Goal: Information Seeking & Learning: Learn about a topic

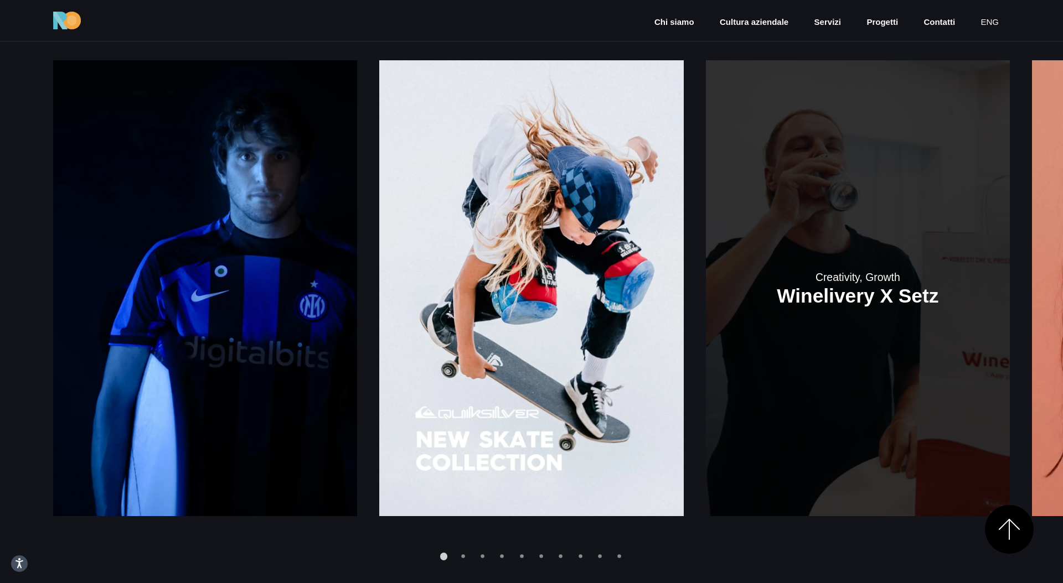
scroll to position [1610, 0]
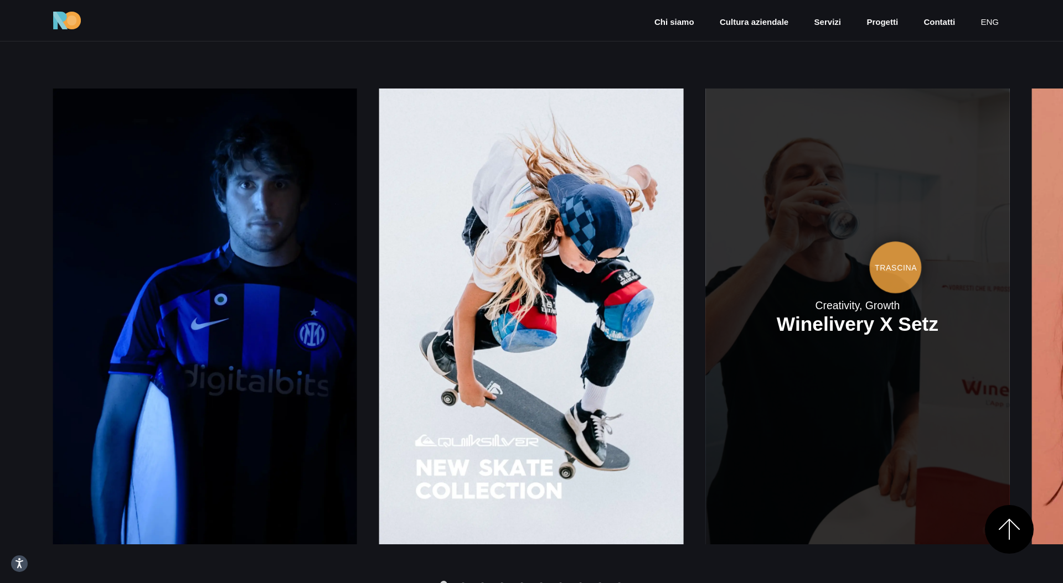
click at [705, 267] on link at bounding box center [857, 317] width 304 height 456
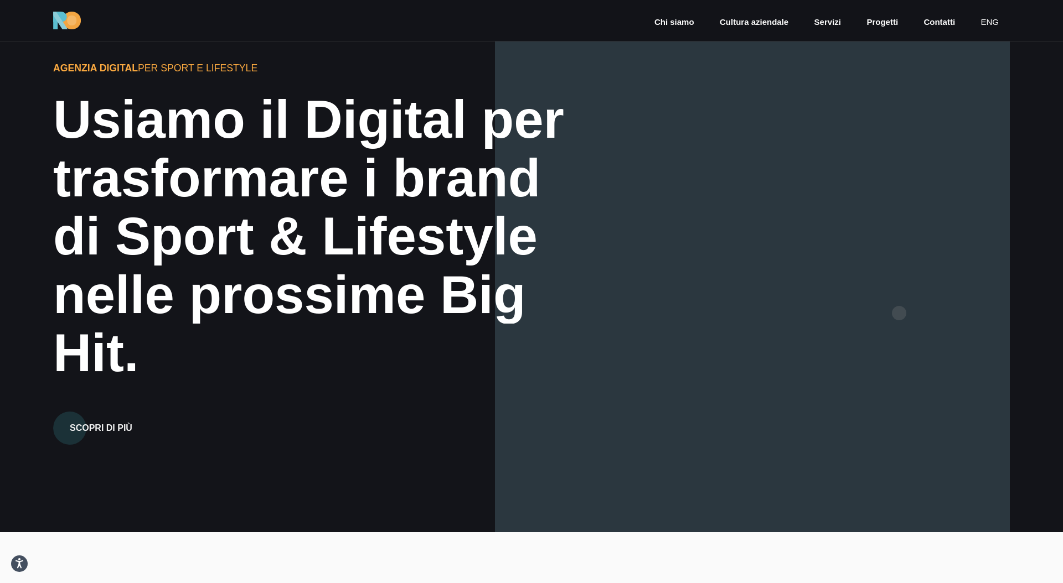
scroll to position [0, 0]
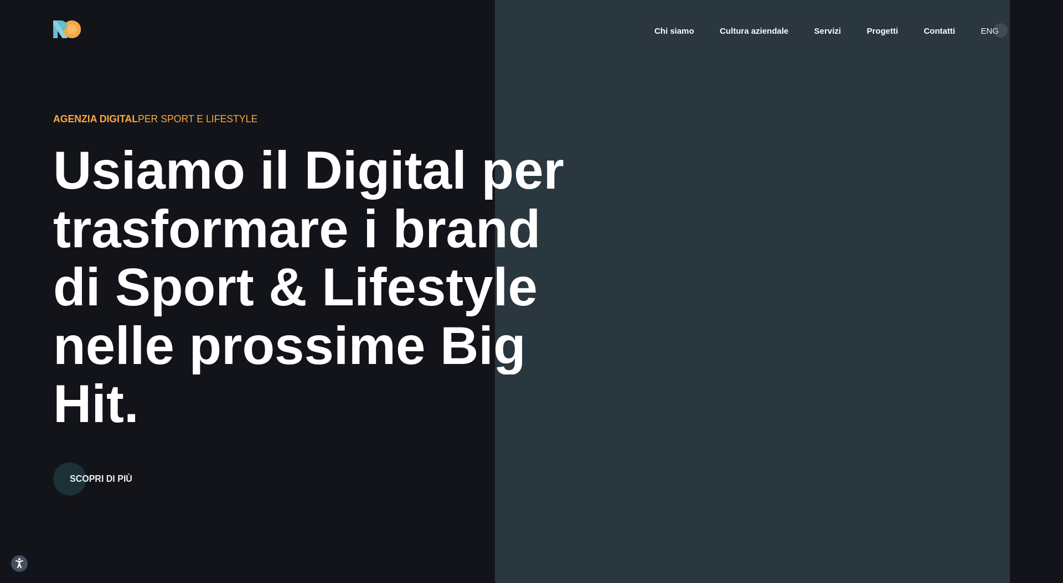
click at [989, 28] on link "eng" at bounding box center [989, 31] width 20 height 13
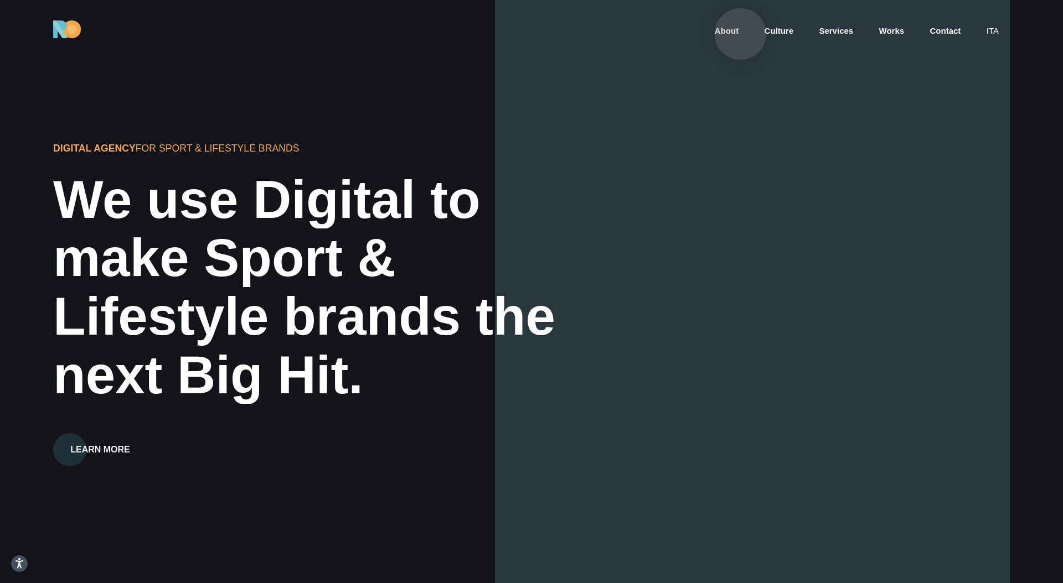
click at [740, 34] on link "About" at bounding box center [727, 31] width 26 height 13
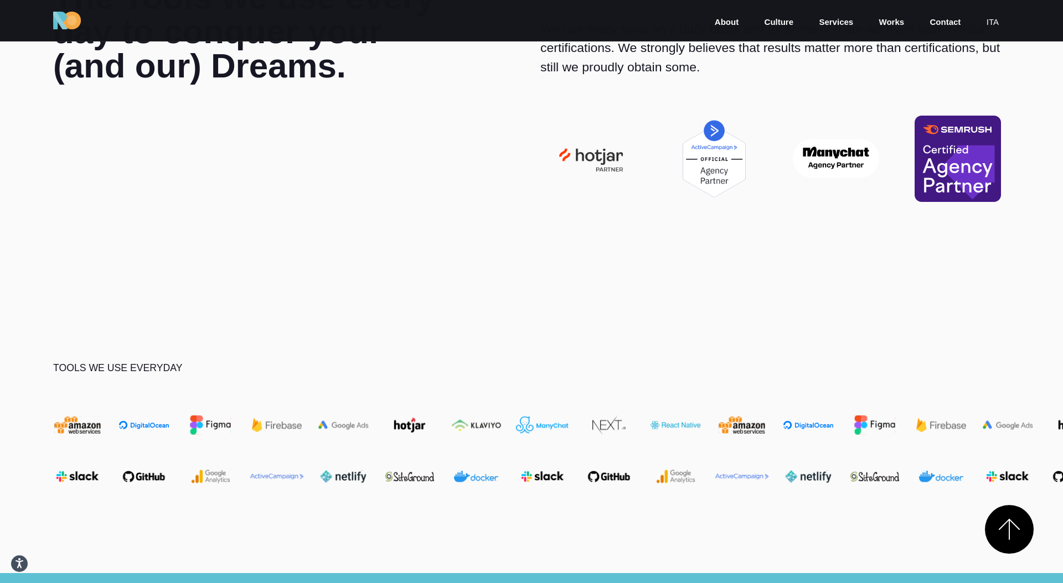
scroll to position [3803, 0]
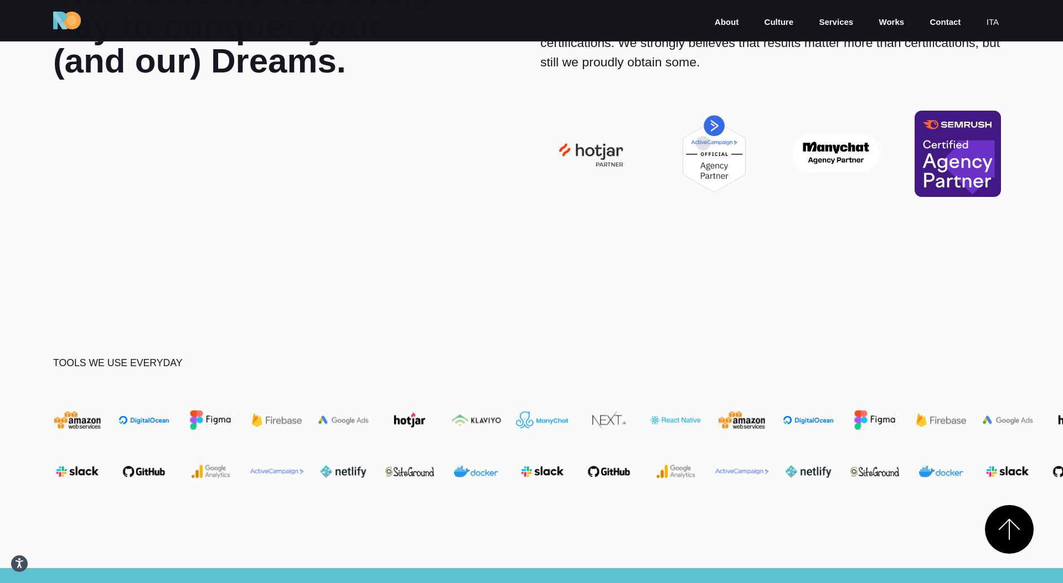
click at [703, 143] on img at bounding box center [714, 154] width 104 height 86
click at [609, 157] on img at bounding box center [592, 153] width 104 height 45
click at [736, 145] on img at bounding box center [714, 154] width 104 height 86
click at [720, 267] on section "The Tools we use every day to conquer your (and our) Dreams. Our certifications…" at bounding box center [531, 92] width 1063 height 381
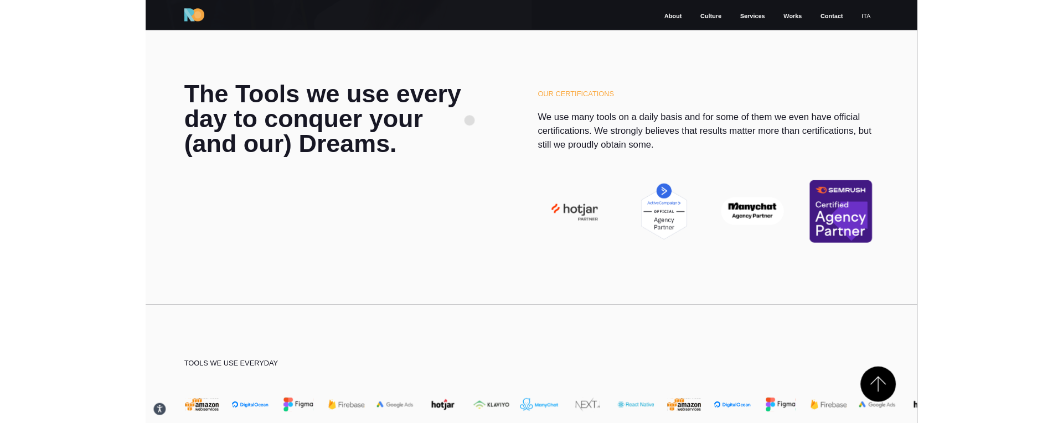
scroll to position [3505, 0]
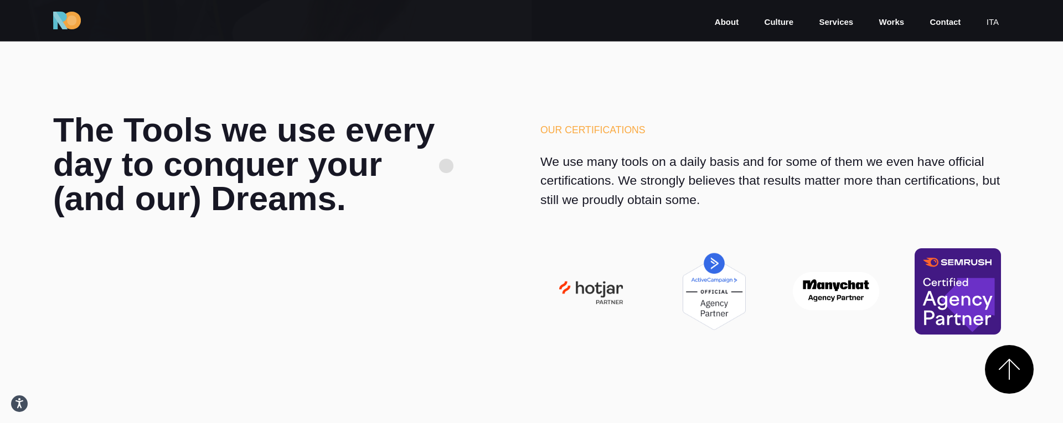
click at [445, 166] on div "The Tools we use every day to conquer your (and our) Dreams." at bounding box center [247, 224] width 406 height 222
click at [740, 138] on div "Our certifications We use many tools on a daily basis and for some of them we e…" at bounding box center [774, 166] width 469 height 86
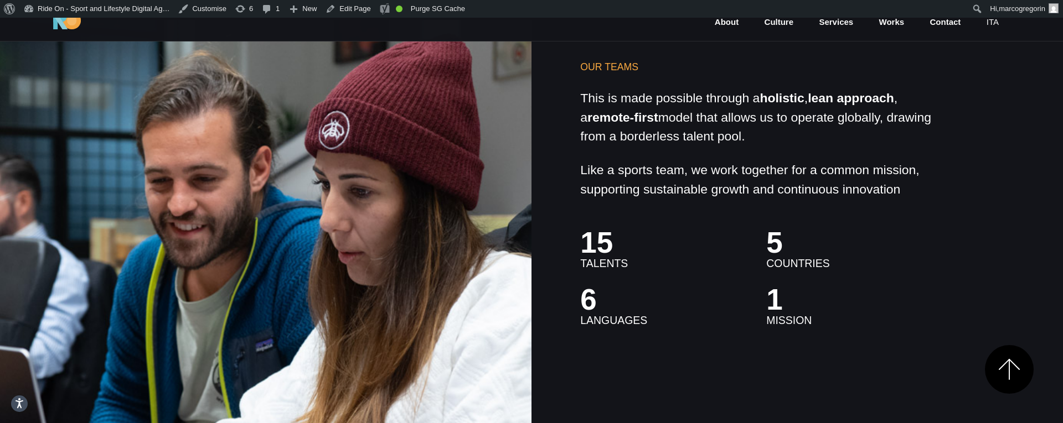
scroll to position [3519, 0]
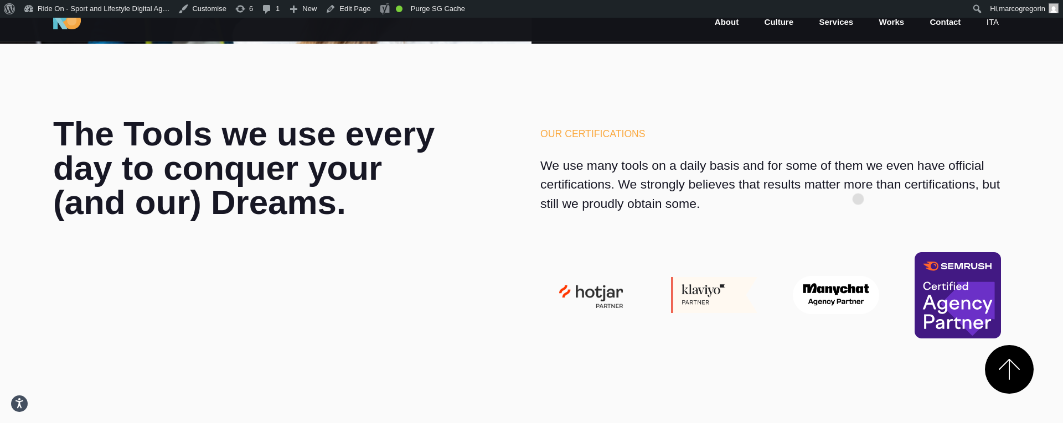
click at [858, 182] on p "We use many tools on a daily basis and for some of them we even have official c…" at bounding box center [774, 184] width 469 height 57
click at [881, 172] on p "We use many tools on a daily basis and for some of them we even have official c…" at bounding box center [774, 184] width 469 height 57
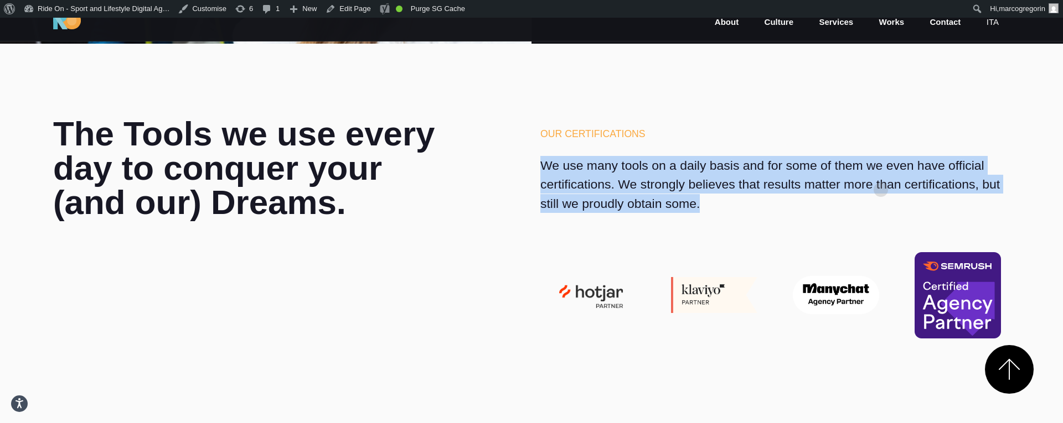
click at [881, 172] on p "We use many tools on a daily basis and for some of them we even have official c…" at bounding box center [774, 184] width 469 height 57
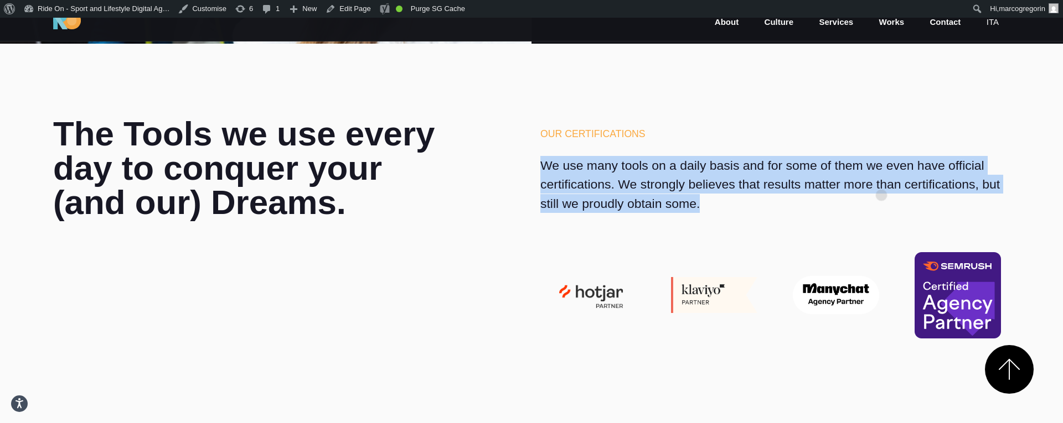
click at [881, 178] on p "We use many tools on a daily basis and for some of them we even have official c…" at bounding box center [774, 184] width 469 height 57
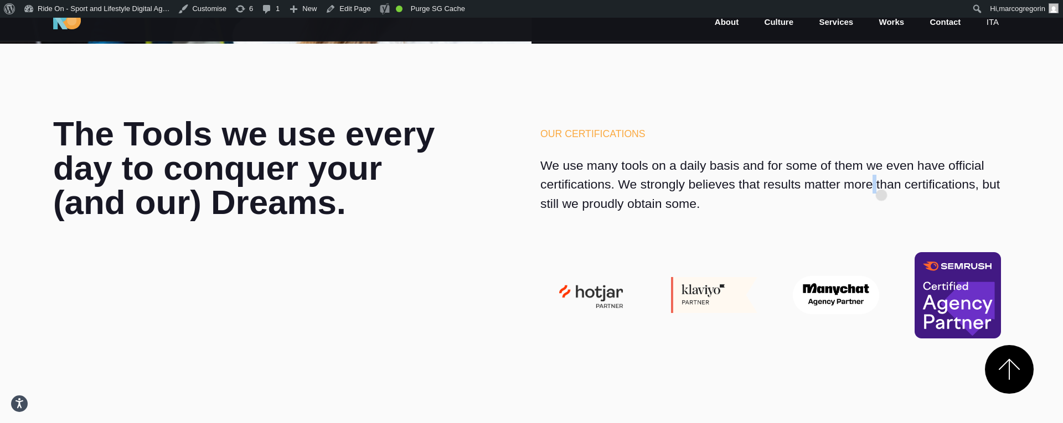
click at [881, 178] on p "We use many tools on a daily basis and for some of them we even have official c…" at bounding box center [774, 184] width 469 height 57
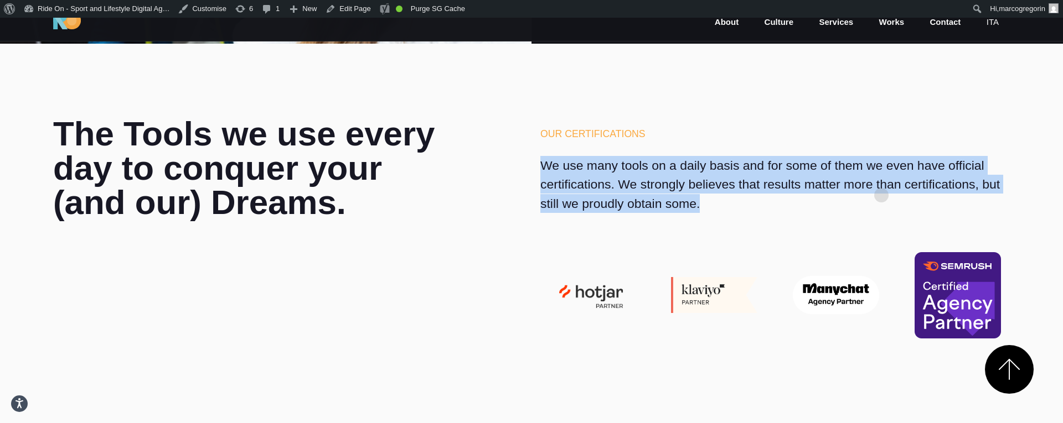
click at [881, 178] on p "We use many tools on a daily basis and for some of them we even have official c…" at bounding box center [774, 184] width 469 height 57
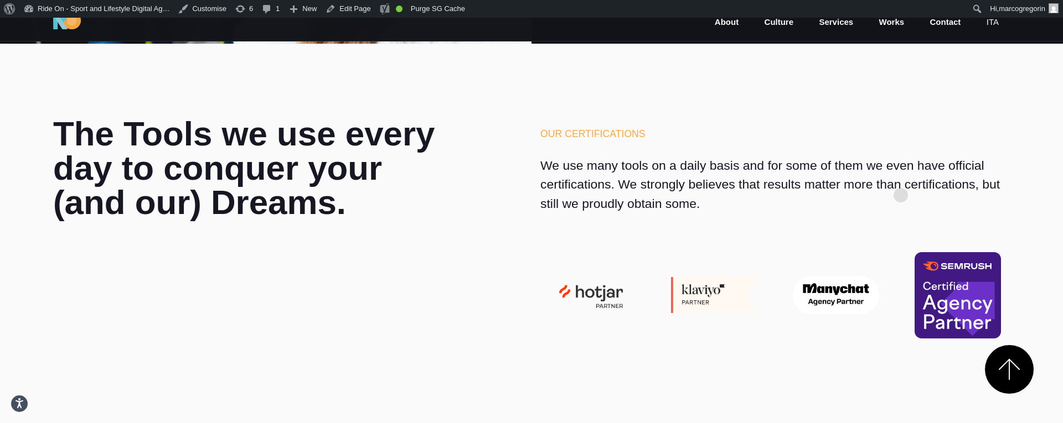
click at [902, 178] on p "We use many tools on a daily basis and for some of them we even have official c…" at bounding box center [774, 184] width 469 height 57
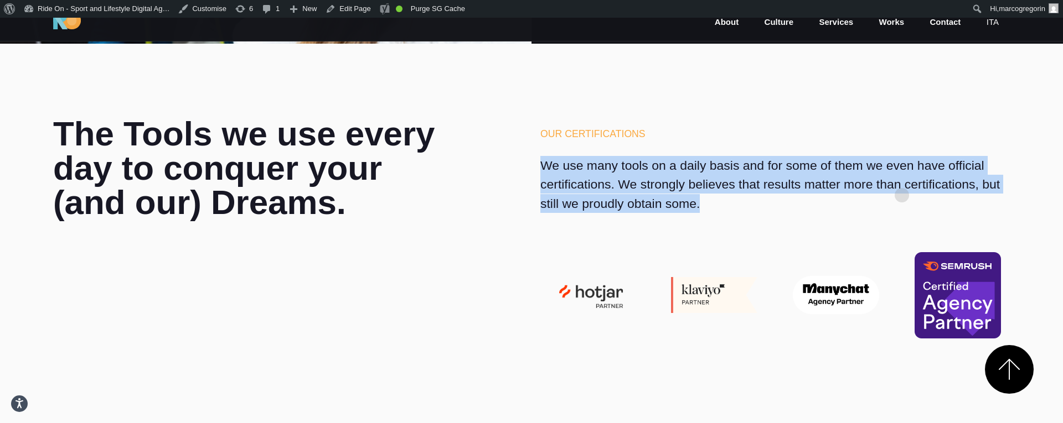
click at [902, 178] on p "We use many tools on a daily basis and for some of them we even have official c…" at bounding box center [774, 184] width 469 height 57
click at [911, 169] on p "We use many tools on a daily basis and for some of them we even have official c…" at bounding box center [774, 184] width 469 height 57
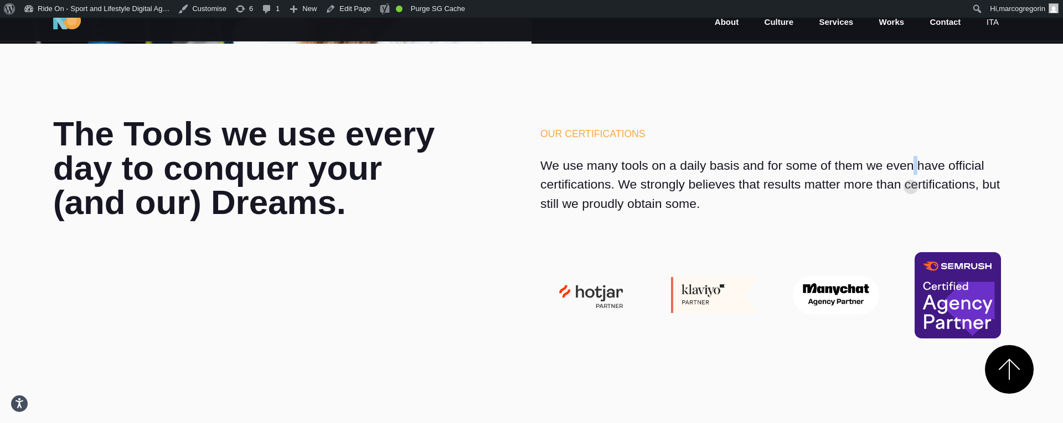
click at [911, 169] on p "We use many tools on a daily basis and for some of them we even have official c…" at bounding box center [774, 184] width 469 height 57
click at [929, 153] on div "Our certifications We use many tools on a daily basis and for some of them we e…" at bounding box center [774, 170] width 469 height 86
click at [929, 176] on p "We use many tools on a daily basis and for some of them we even have official c…" at bounding box center [774, 184] width 469 height 57
click at [948, 179] on p "We use many tools on a daily basis and for some of them we even have official c…" at bounding box center [774, 184] width 469 height 57
click at [950, 174] on p "We use many tools on a daily basis and for some of them we even have official c…" at bounding box center [774, 184] width 469 height 57
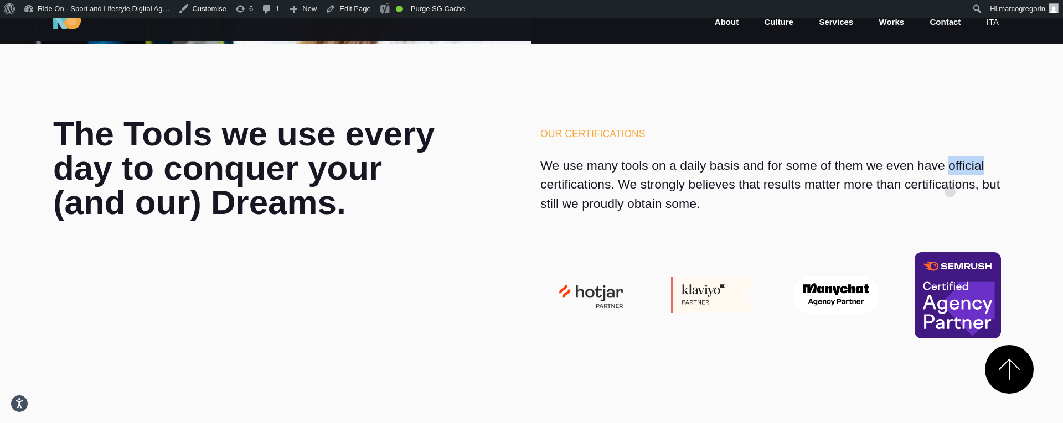
click at [950, 174] on p "We use many tools on a daily basis and for some of them we even have official c…" at bounding box center [774, 184] width 469 height 57
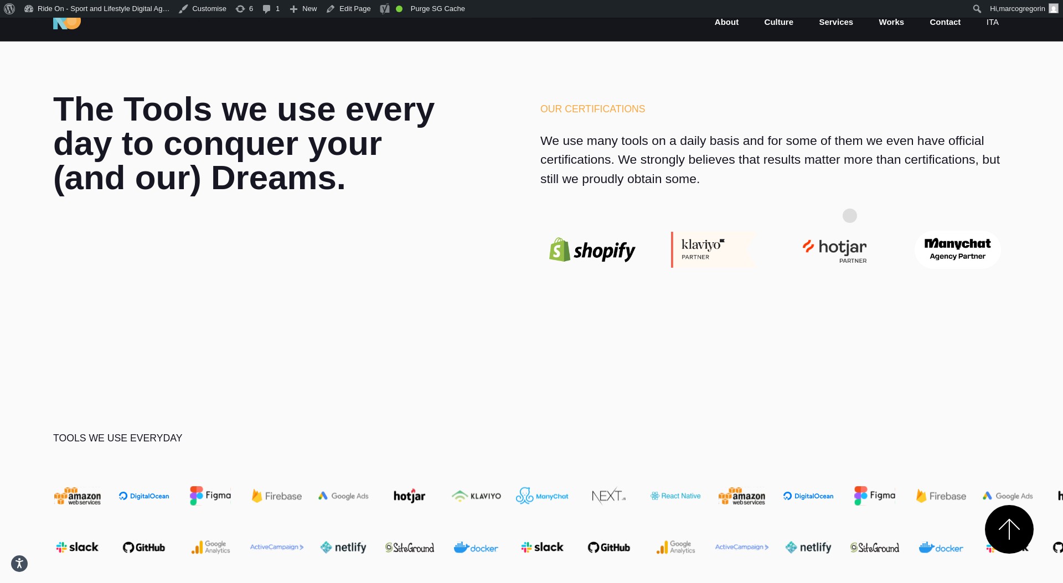
scroll to position [3706, 0]
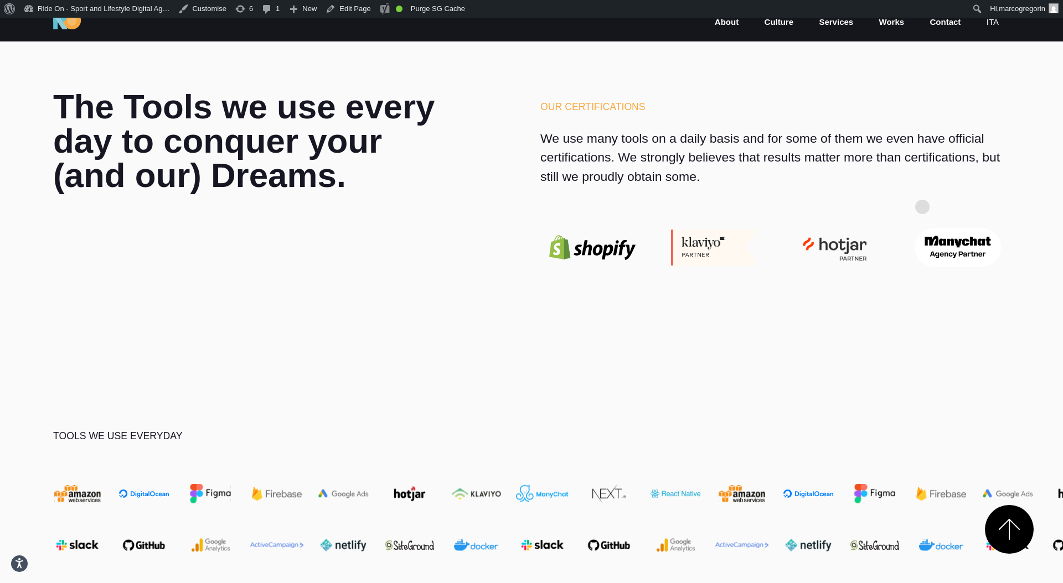
click at [922, 189] on div "Our certifications We use many tools on a daily basis and for some of them we e…" at bounding box center [774, 180] width 487 height 180
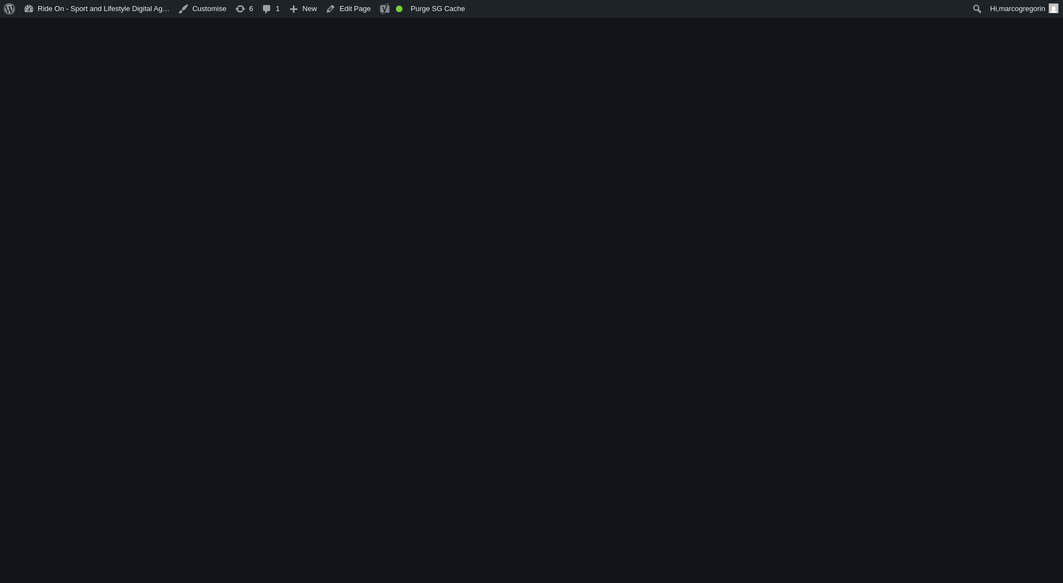
scroll to position [3706, 0]
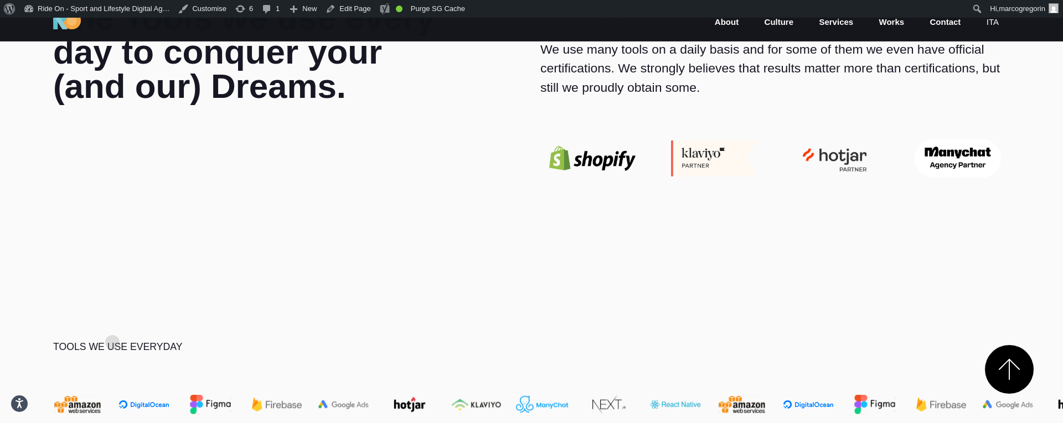
scroll to position [3693, 0]
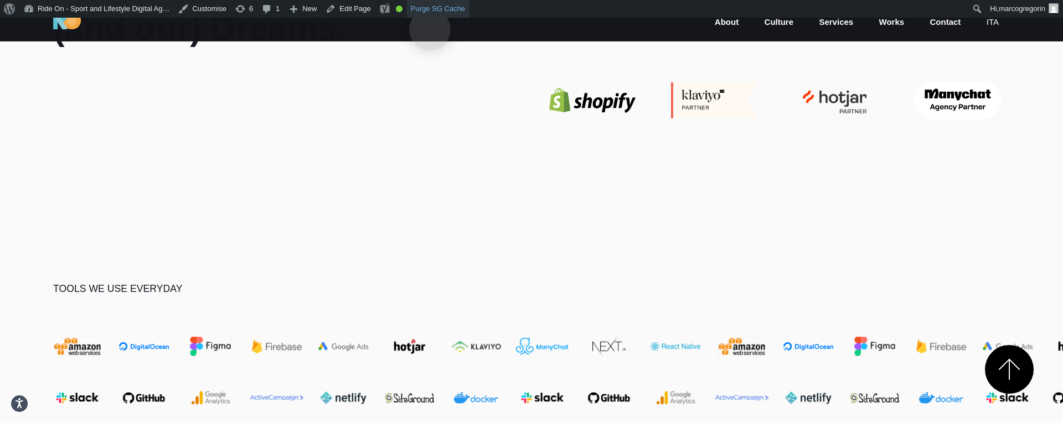
click at [430, 12] on link "Purge SG Cache" at bounding box center [438, 9] width 63 height 18
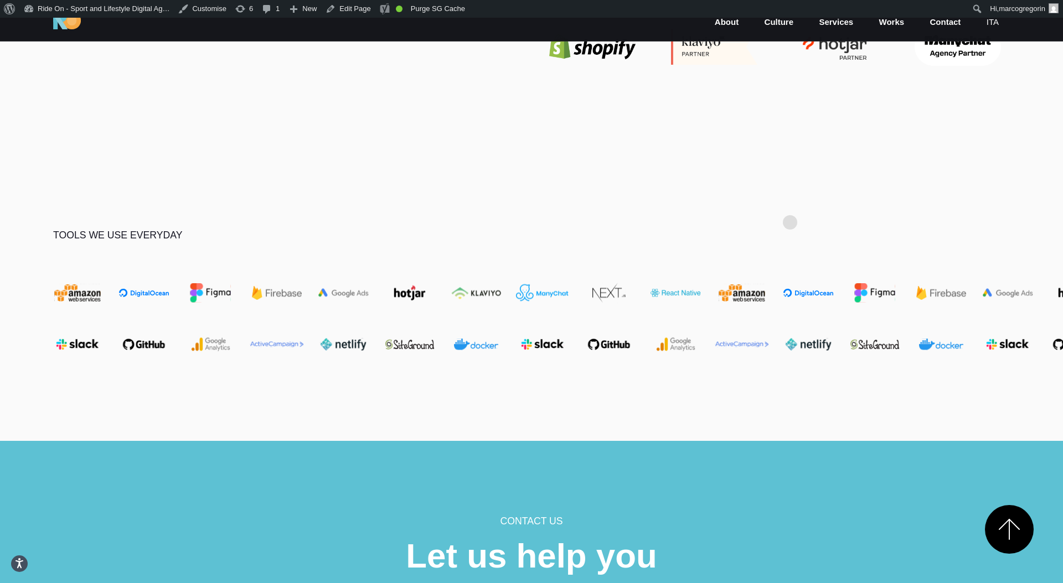
scroll to position [3904, 0]
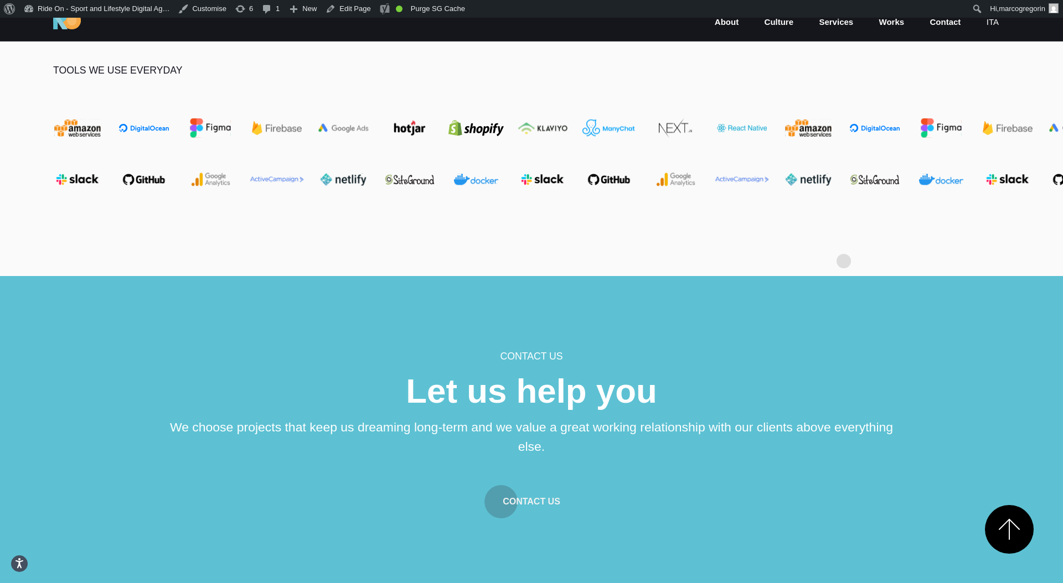
scroll to position [4060, 0]
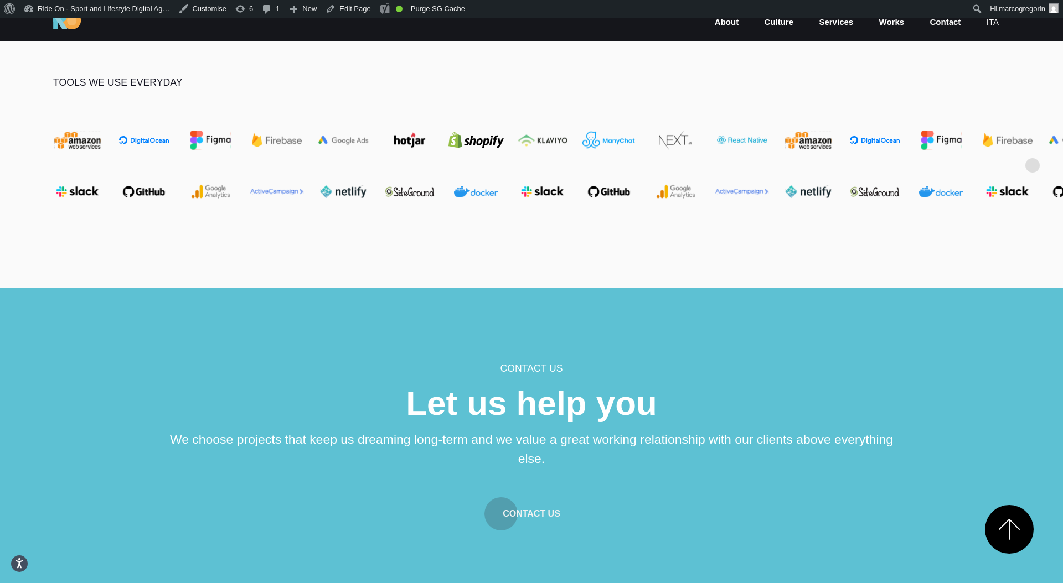
click at [1032, 148] on div "Tools we use everyday" at bounding box center [531, 138] width 1063 height 127
click at [1001, 105] on div "Tools we use everyday" at bounding box center [531, 138] width 974 height 127
click at [1007, 101] on div "Tools we use everyday" at bounding box center [531, 138] width 974 height 127
click at [1027, 80] on div "Tools we use everyday" at bounding box center [531, 138] width 1063 height 127
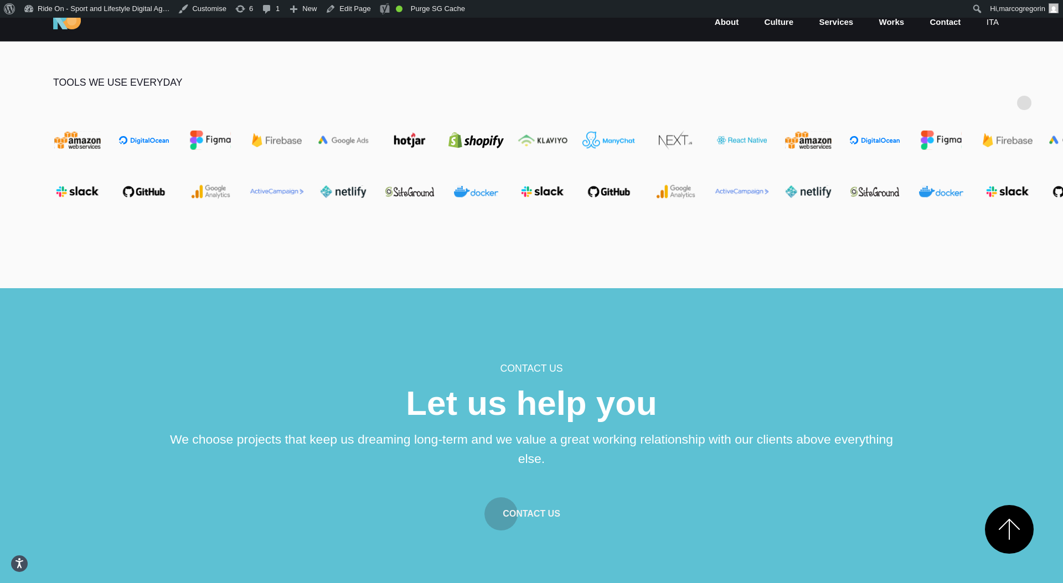
click at [1024, 85] on div "Tools we use everyday" at bounding box center [531, 138] width 1063 height 127
click at [1026, 83] on div "Tools we use everyday" at bounding box center [531, 138] width 1063 height 127
click at [1027, 81] on div "Tools we use everyday" at bounding box center [531, 138] width 1063 height 127
click at [1046, 72] on section "Tools we use everyday" at bounding box center [531, 145] width 1063 height 286
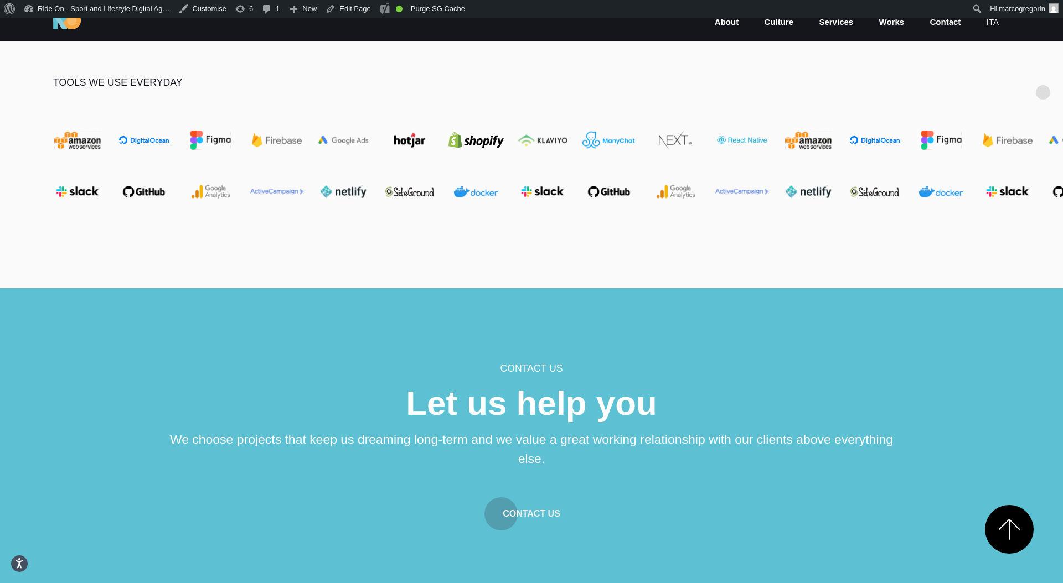
click at [1043, 75] on div "Tools we use everyday" at bounding box center [531, 138] width 1063 height 127
click at [1034, 184] on div "Tools we use everyday" at bounding box center [531, 138] width 1063 height 127
click at [1022, 225] on section "Tools we use everyday" at bounding box center [531, 145] width 1063 height 286
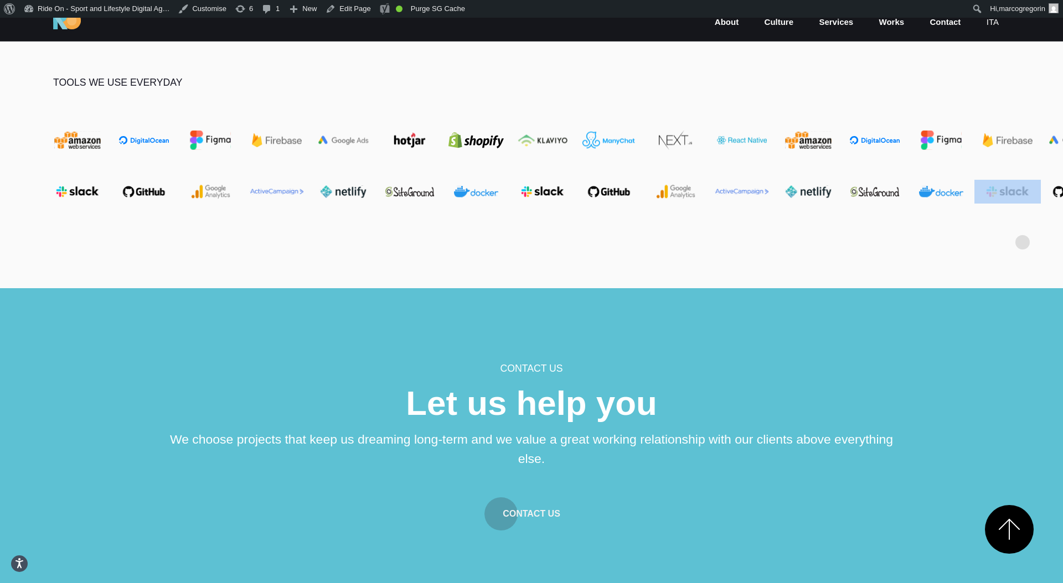
click at [1022, 225] on section "Tools we use everyday" at bounding box center [531, 145] width 1063 height 286
click at [1022, 229] on section "Tools we use everyday" at bounding box center [531, 145] width 1063 height 286
click at [1032, 207] on section "Tools we use everyday" at bounding box center [531, 145] width 1063 height 286
click at [543, 190] on img at bounding box center [510, 192] width 66 height 24
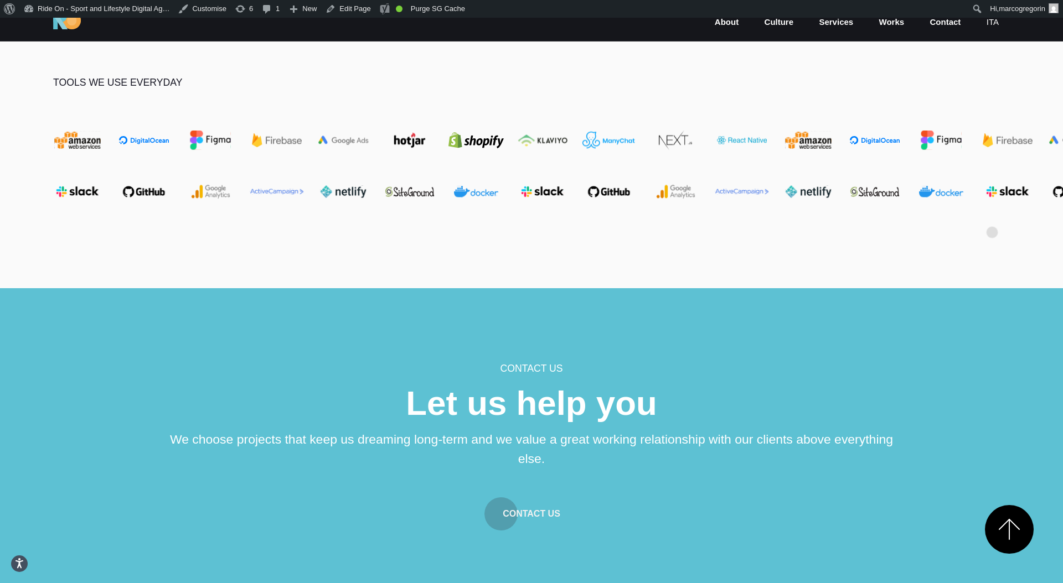
click at [992, 215] on section "Tools we use everyday" at bounding box center [531, 145] width 1063 height 286
click at [996, 89] on div "Tools we use everyday" at bounding box center [531, 138] width 974 height 127
click at [994, 135] on div "Tools we use everyday" at bounding box center [531, 138] width 974 height 127
click at [1007, 104] on div "Tools we use everyday" at bounding box center [531, 138] width 974 height 127
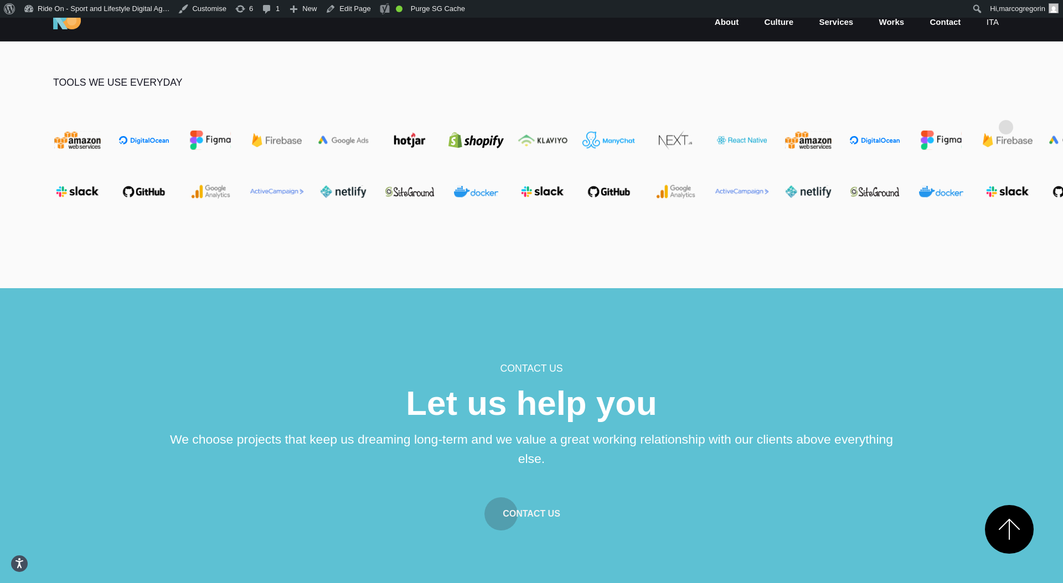
click at [1006, 108] on div "Tools we use everyday" at bounding box center [531, 138] width 974 height 127
click at [1013, 96] on div "Tools we use everyday" at bounding box center [531, 138] width 974 height 127
click at [856, 161] on div "Tools we use everyday" at bounding box center [531, 138] width 974 height 127
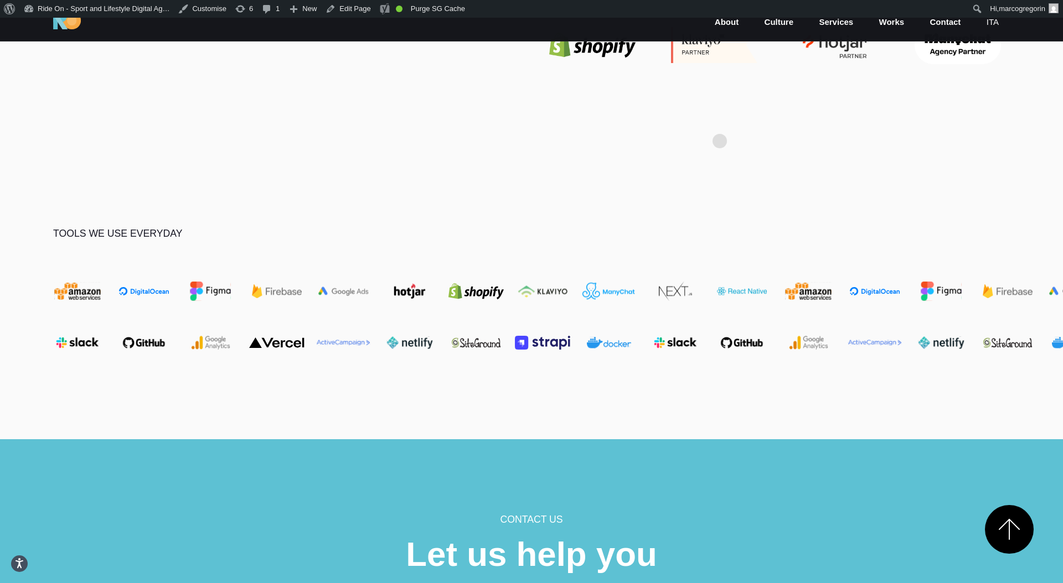
scroll to position [3915, 0]
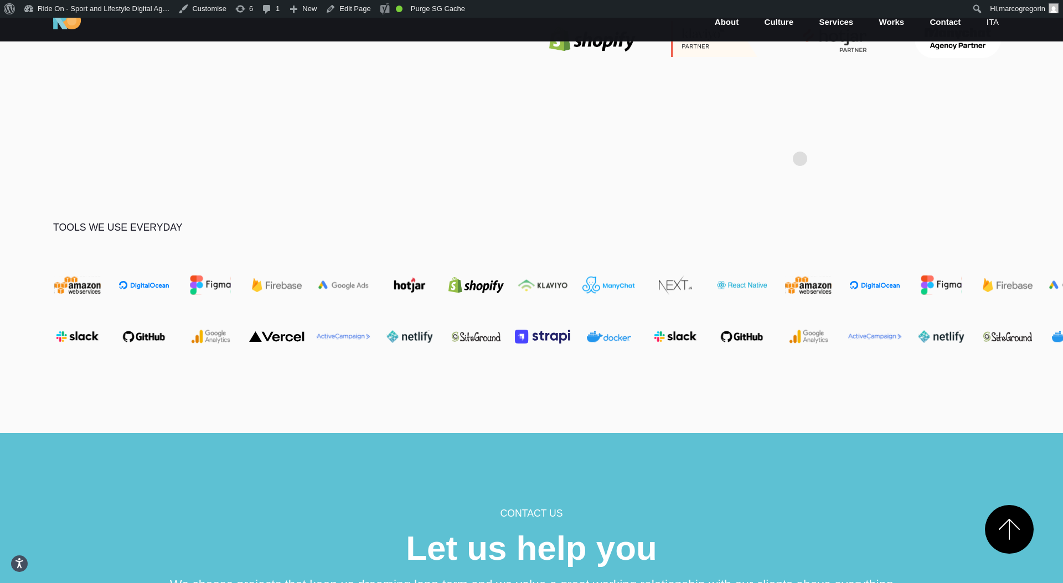
click at [896, 178] on section "Tools we use everyday" at bounding box center [531, 290] width 1063 height 286
click at [896, 180] on section "Tools we use everyday" at bounding box center [531, 290] width 1063 height 286
click at [896, 208] on section "Tools we use everyday" at bounding box center [531, 290] width 1063 height 286
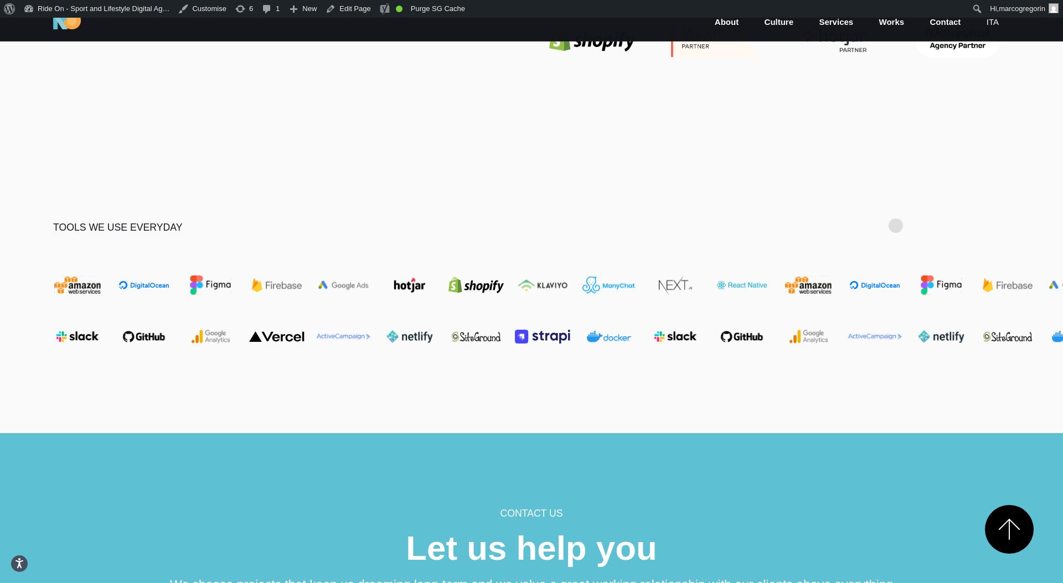
click at [896, 208] on section "Tools we use everyday" at bounding box center [531, 290] width 1063 height 286
click at [946, 183] on section "Tools we use everyday" at bounding box center [531, 290] width 1063 height 286
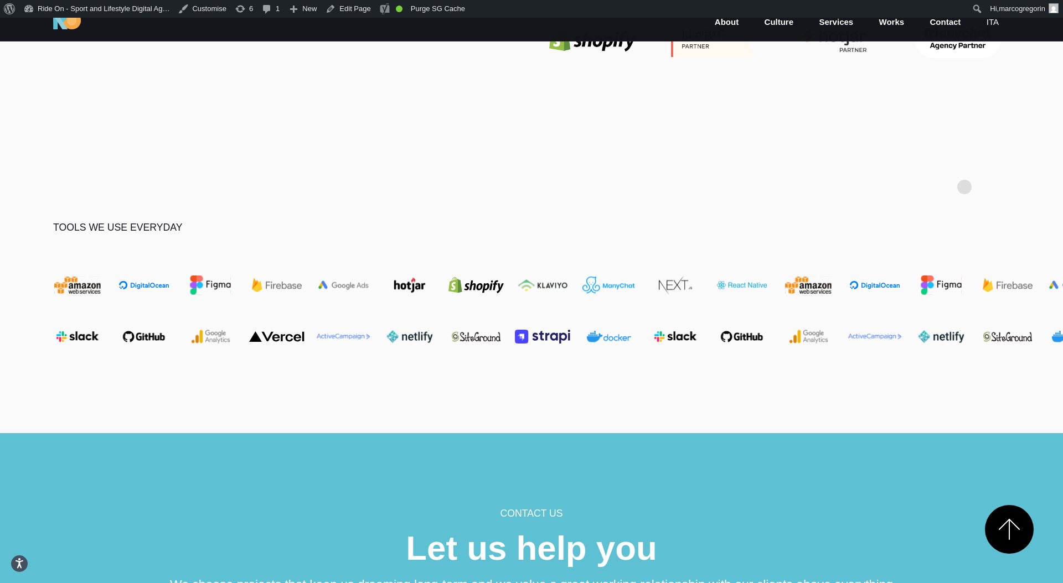
click at [964, 169] on section "Tools we use everyday" at bounding box center [531, 290] width 1063 height 286
click at [974, 147] on section "Tools we use everyday" at bounding box center [531, 290] width 1063 height 286
click at [963, 158] on section "Tools we use everyday" at bounding box center [531, 290] width 1063 height 286
click at [928, 209] on section "Tools we use everyday" at bounding box center [531, 290] width 1063 height 286
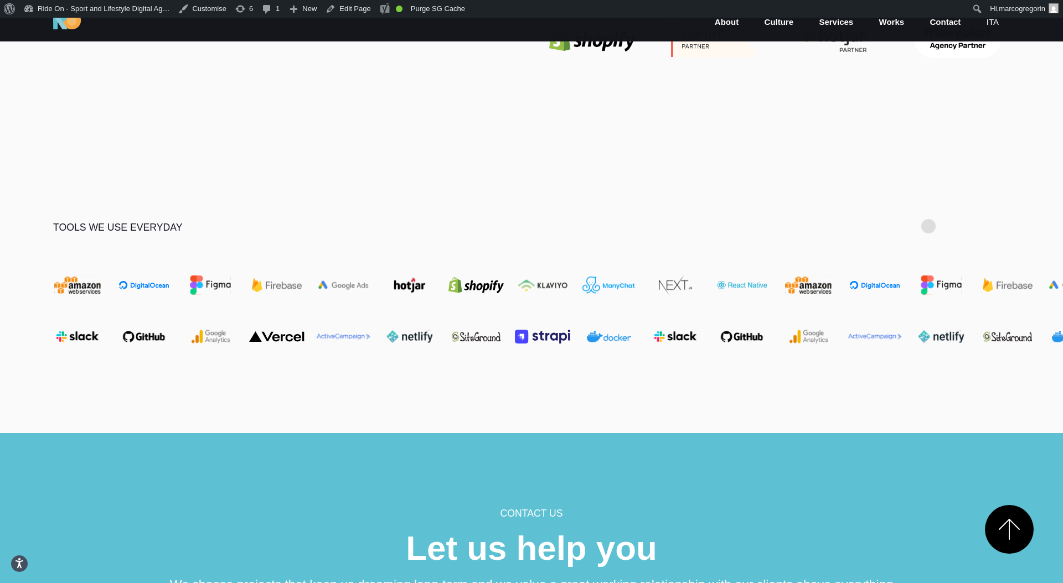
click at [938, 205] on section "Tools we use everyday" at bounding box center [531, 290] width 1063 height 286
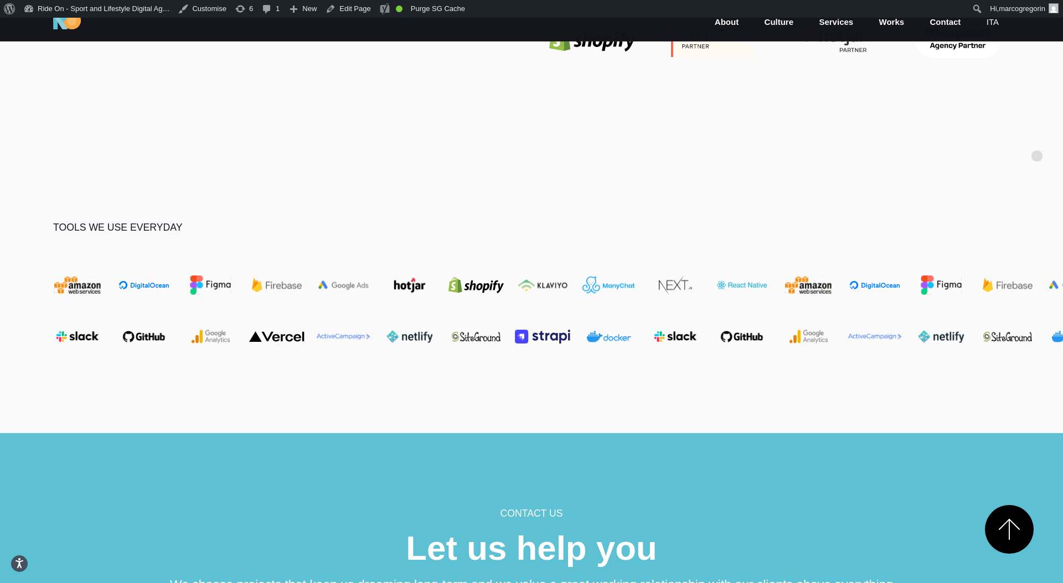
click at [928, 199] on section "Tools we use everyday" at bounding box center [531, 290] width 1063 height 286
